Goal: Information Seeking & Learning: Find specific fact

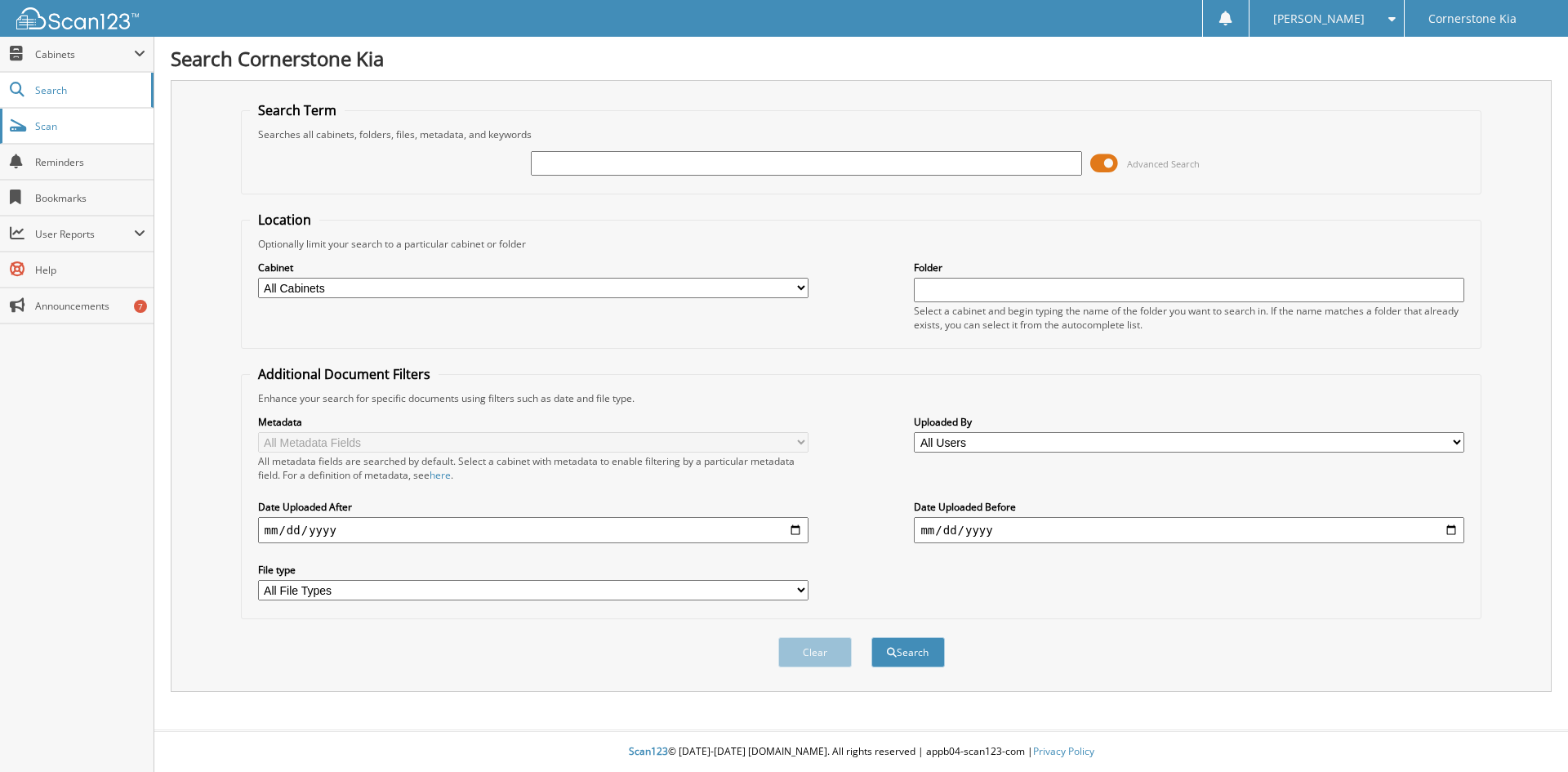
click at [27, 130] on link "Scan" at bounding box center [77, 126] width 154 height 35
click at [577, 179] on div "Advanced Search" at bounding box center [862, 164] width 1224 height 44
click at [562, 164] on input "text" at bounding box center [805, 164] width 550 height 25
type input "k47368d"
click at [871, 637] on button "Search" at bounding box center [908, 652] width 74 height 30
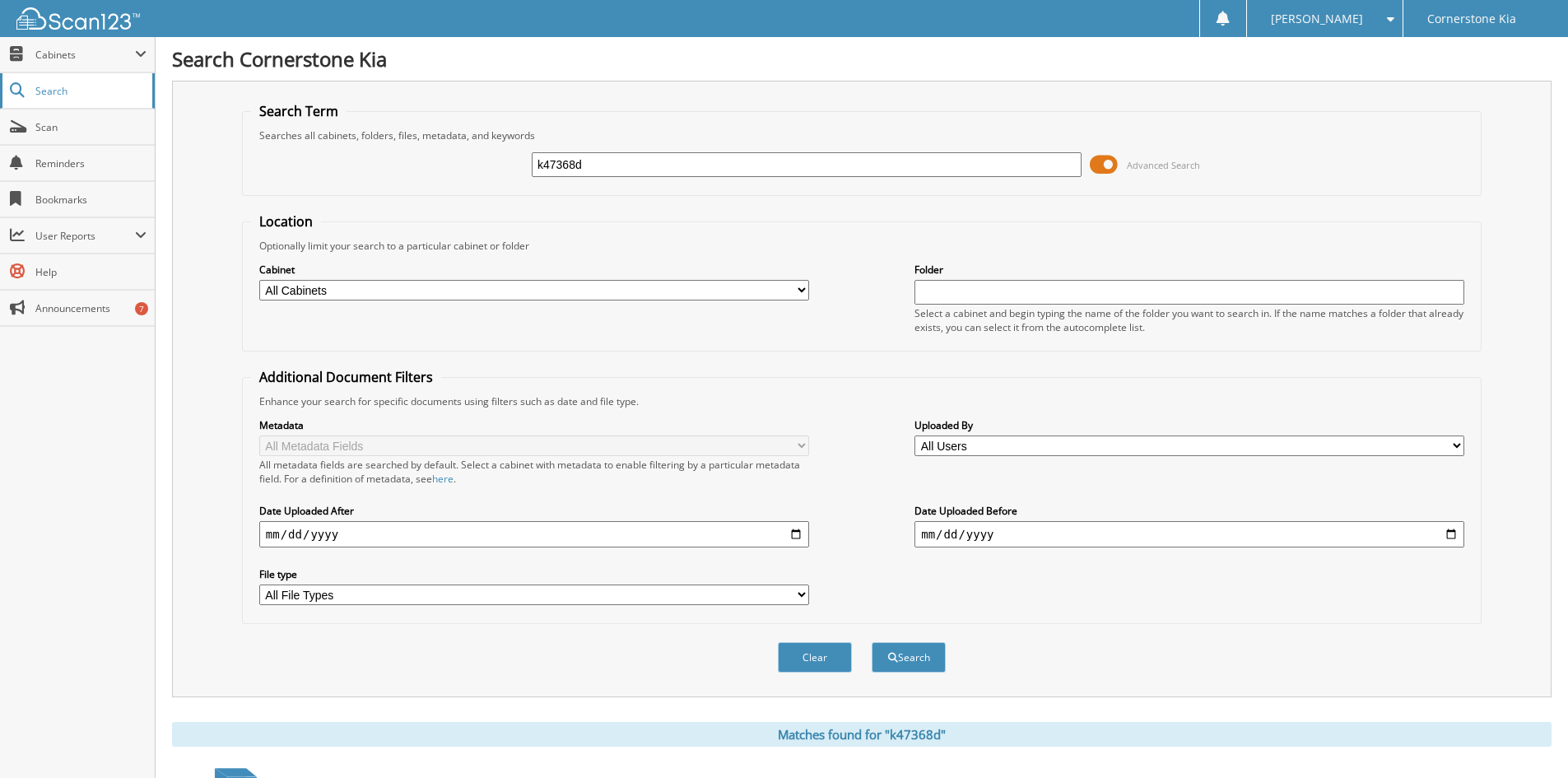
click at [39, 99] on link "Search" at bounding box center [77, 91] width 155 height 35
